Goal: Navigation & Orientation: Find specific page/section

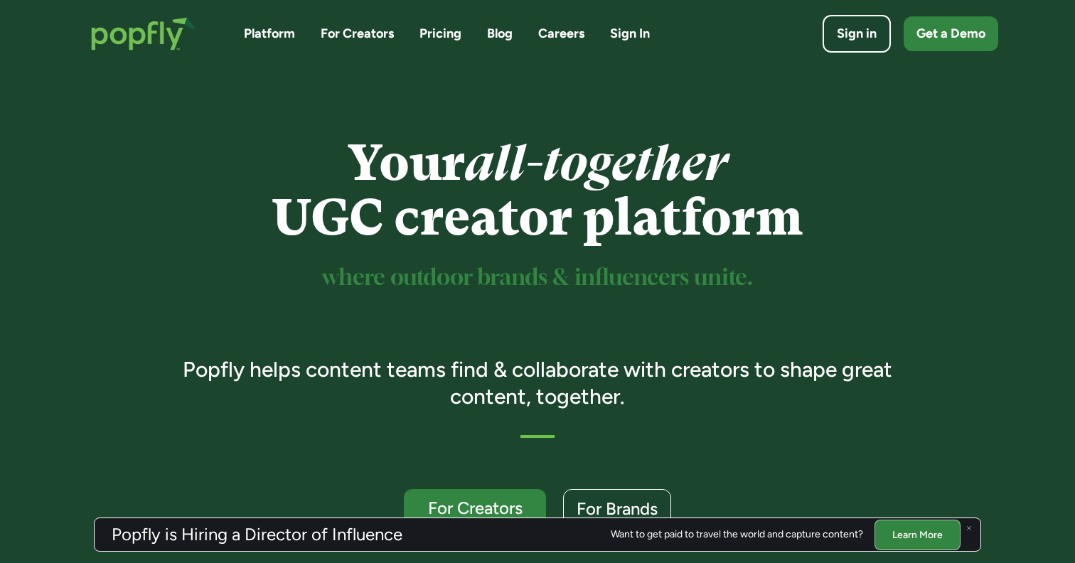
click at [351, 40] on link "For Creators" at bounding box center [357, 34] width 73 height 18
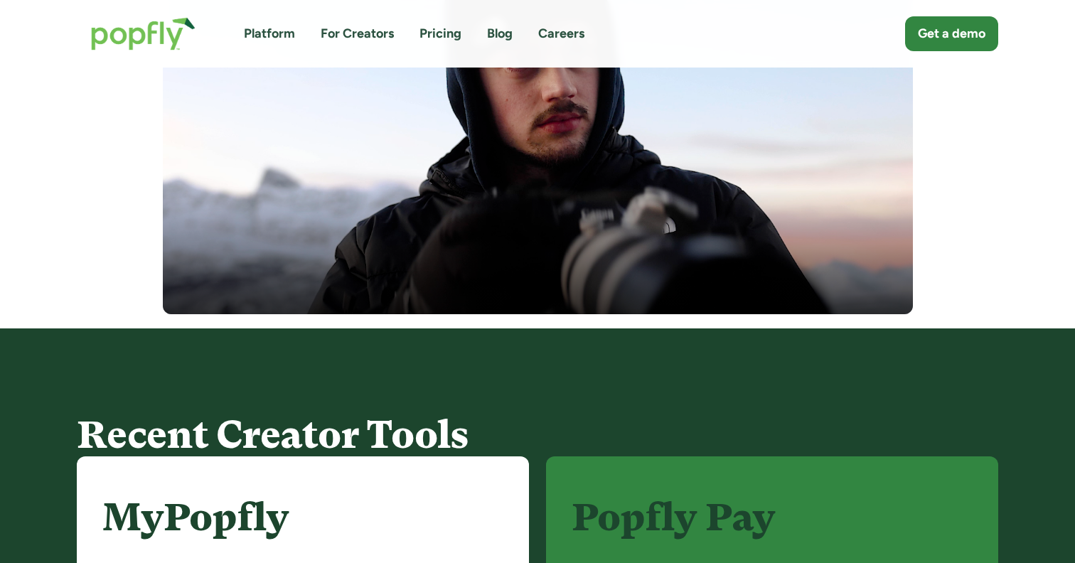
scroll to position [581, 0]
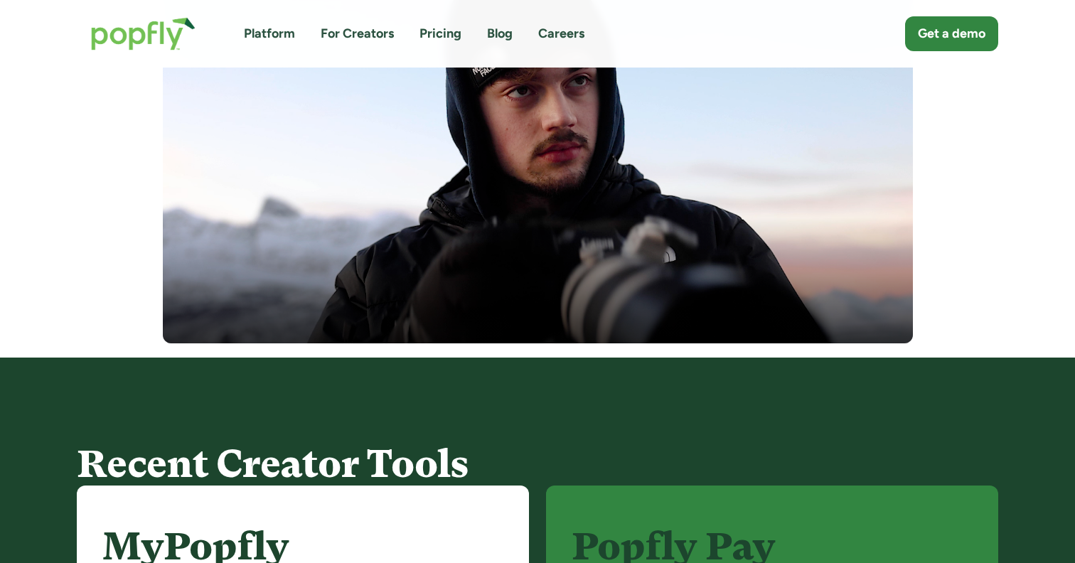
click at [276, 31] on link "Platform" at bounding box center [269, 34] width 51 height 18
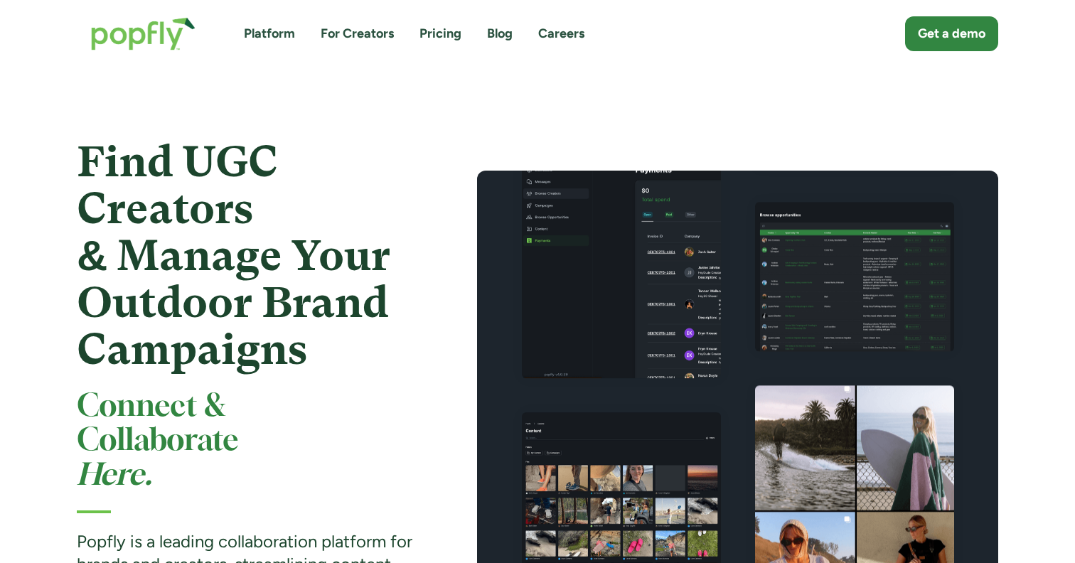
click at [167, 31] on img "home" at bounding box center [143, 34] width 133 height 62
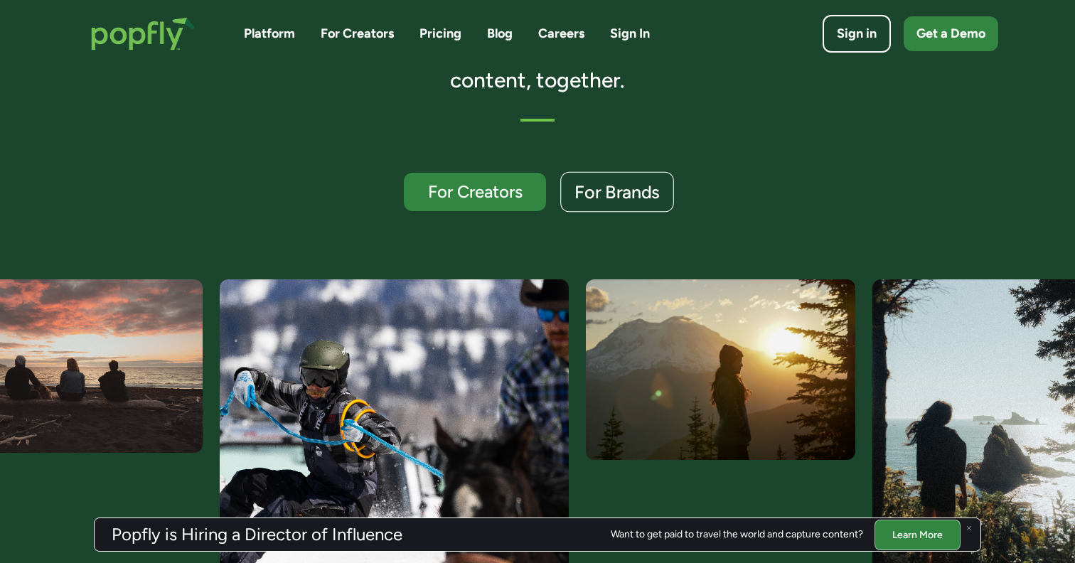
click at [606, 199] on div "For Brands" at bounding box center [616, 192] width 85 height 18
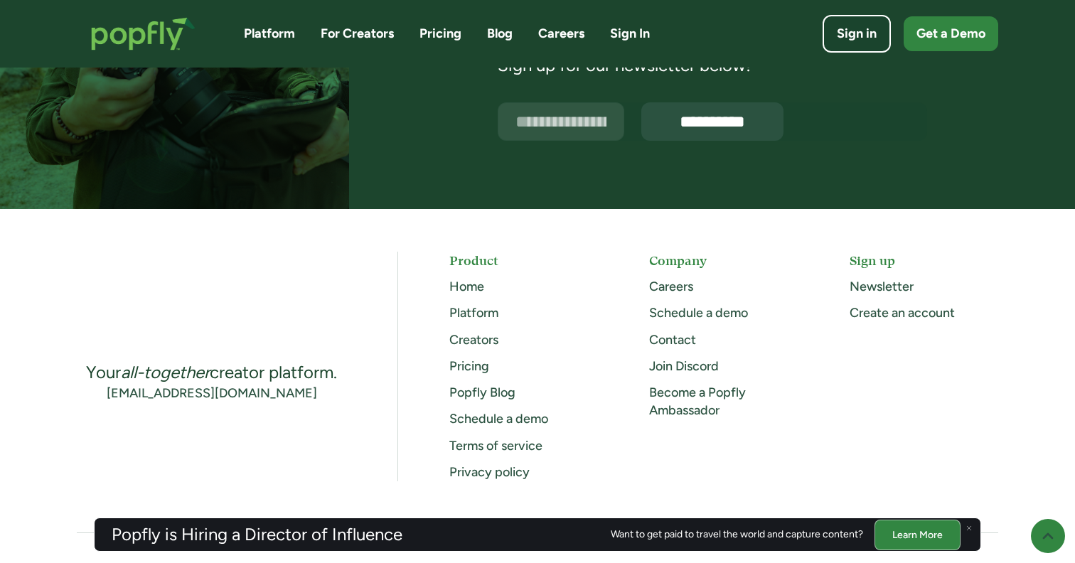
scroll to position [3633, 0]
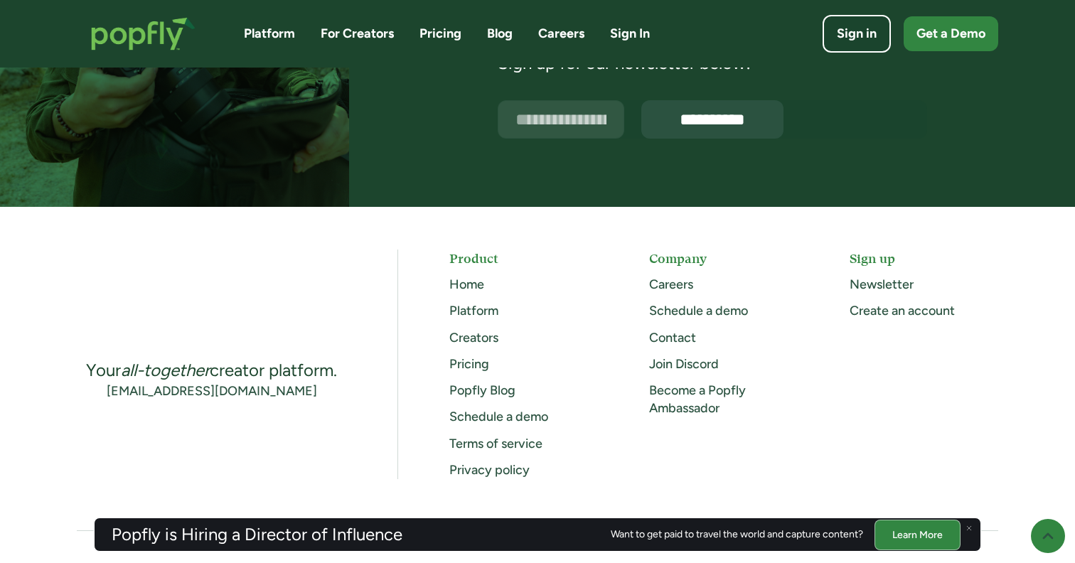
click at [879, 311] on link "Create an account" at bounding box center [901, 311] width 105 height 16
